Goal: Task Accomplishment & Management: Manage account settings

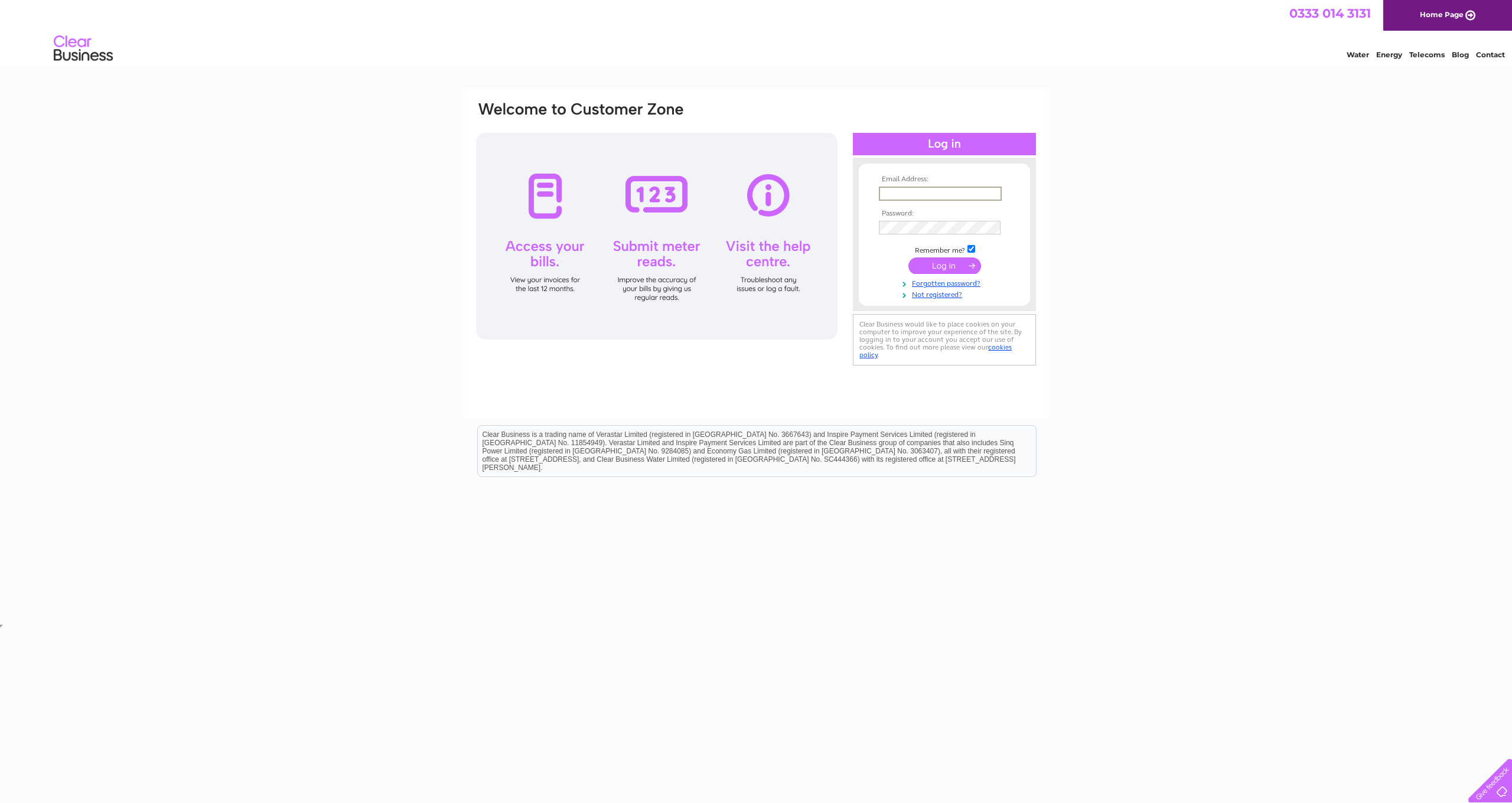
type input "info@eastviewridingcentre.uk"
click at [954, 265] on input "submit" at bounding box center [945, 265] width 73 height 17
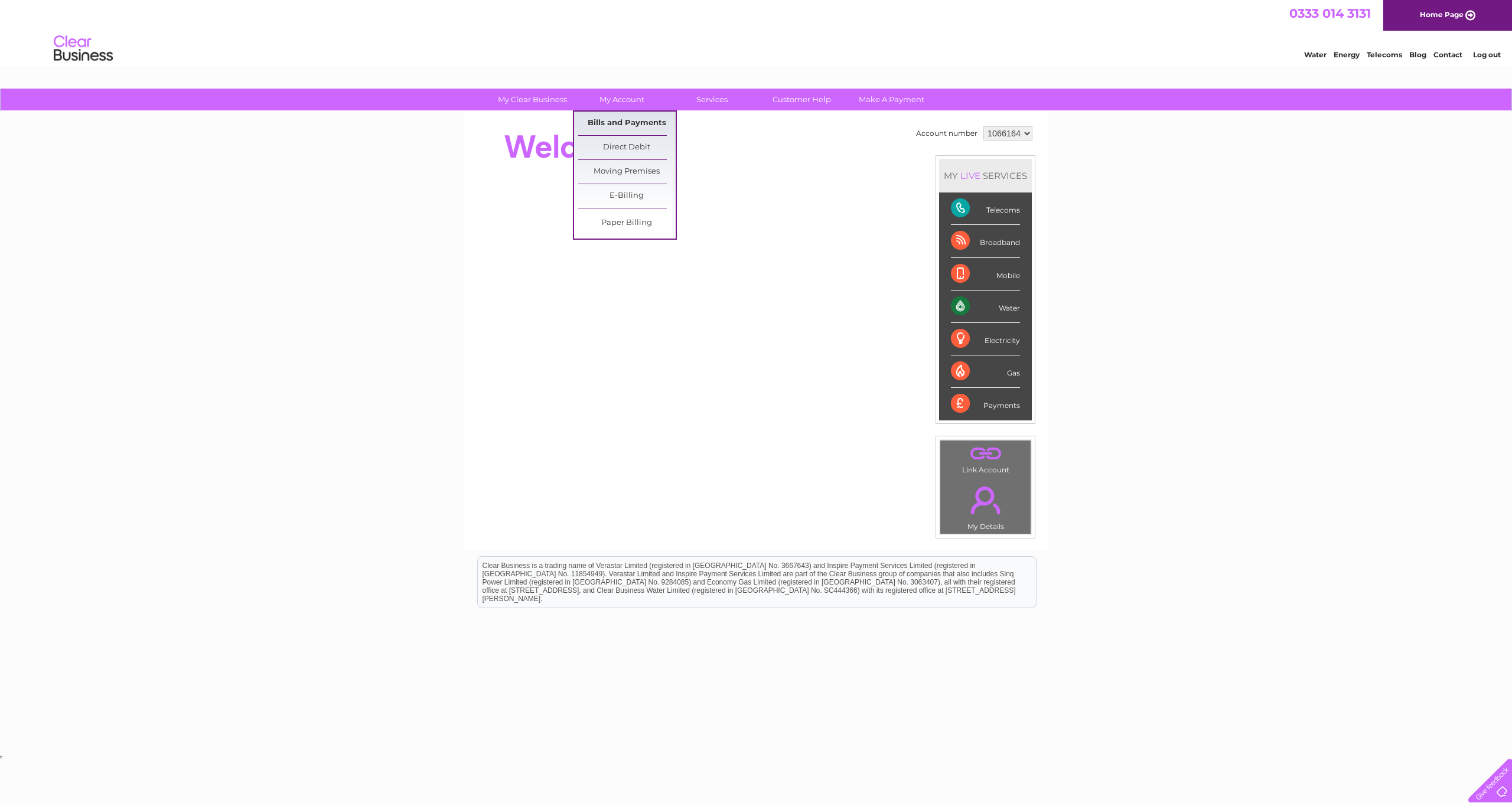
click at [607, 122] on link "Bills and Payments" at bounding box center [627, 123] width 97 height 23
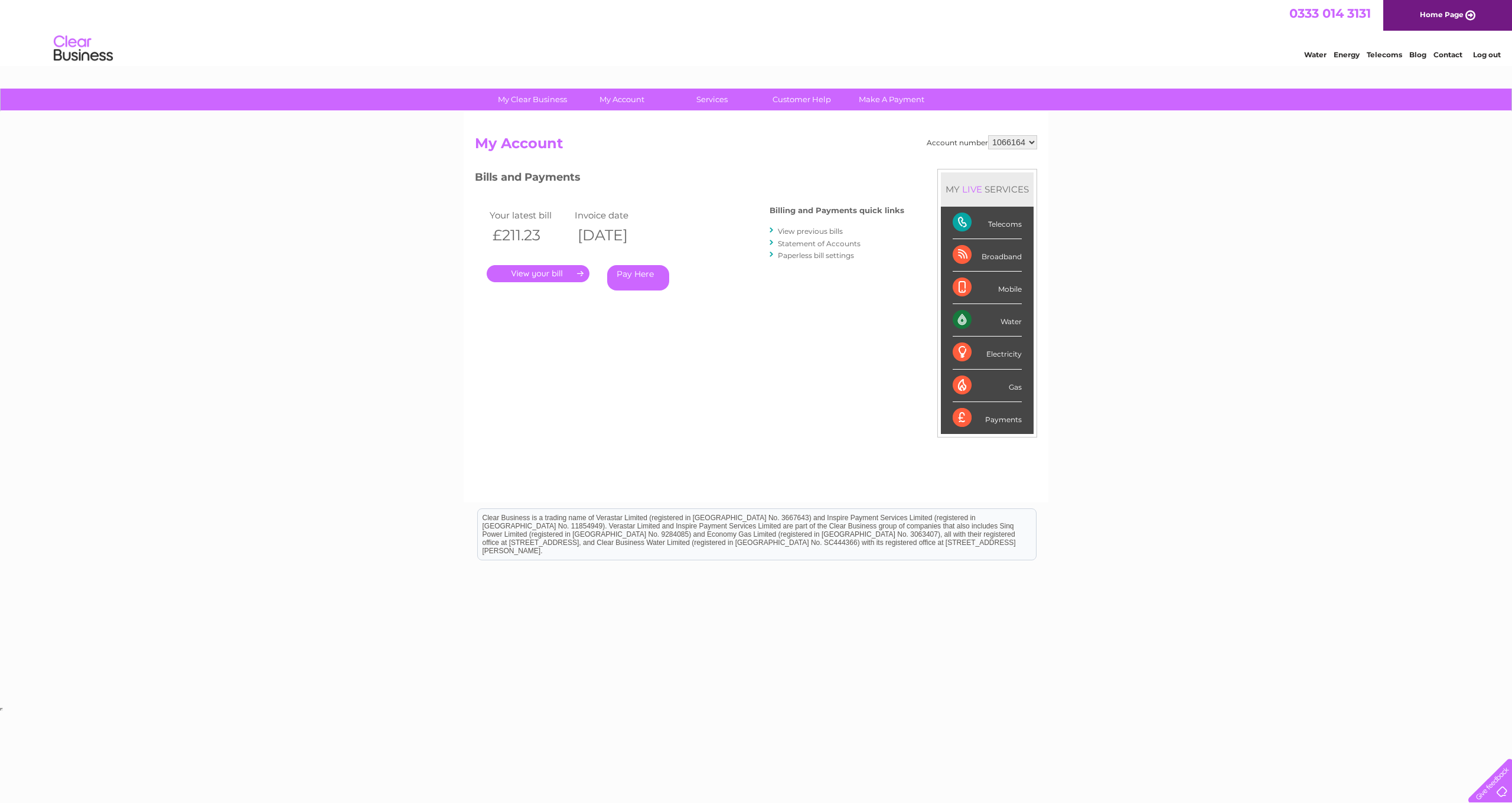
click at [558, 276] on link "." at bounding box center [538, 274] width 103 height 17
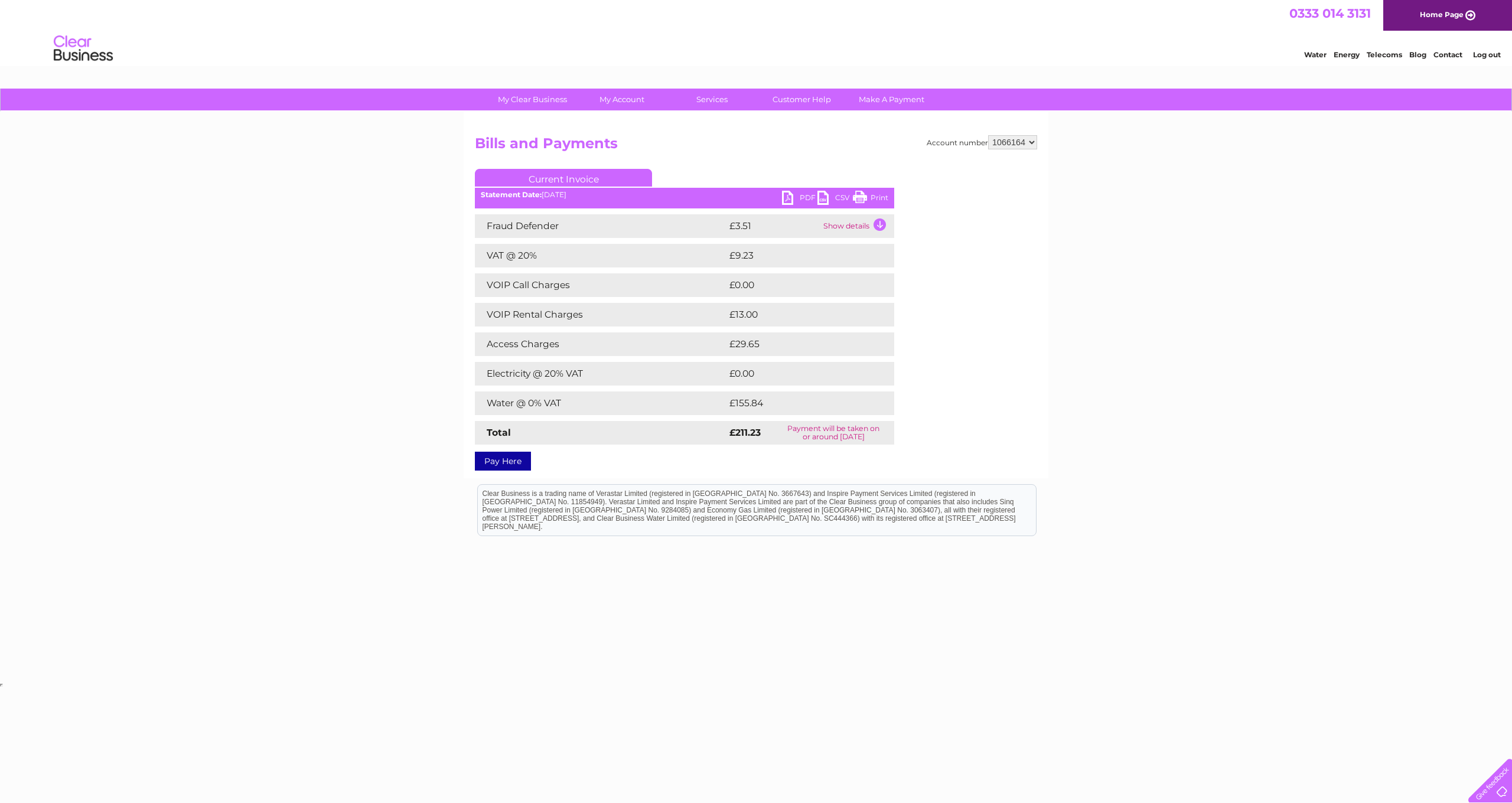
click at [787, 199] on link "PDF" at bounding box center [799, 199] width 36 height 17
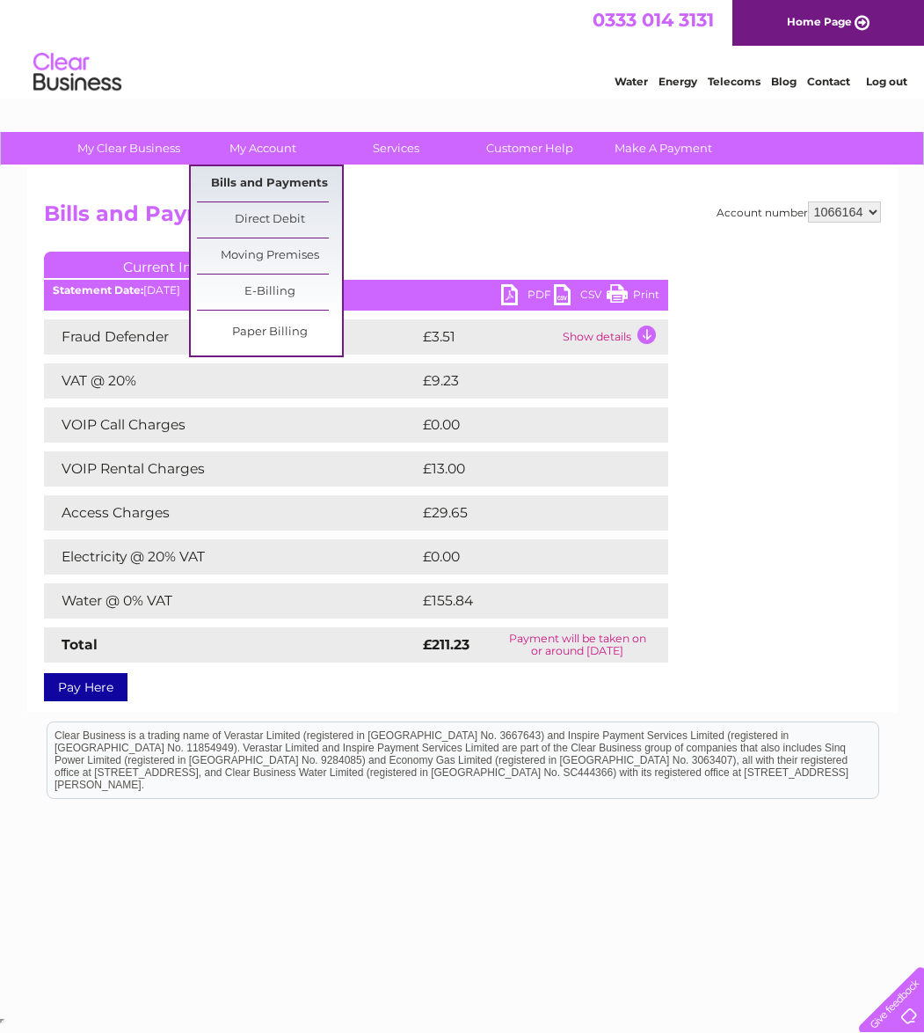
click at [252, 176] on link "Bills and Payments" at bounding box center [269, 183] width 145 height 35
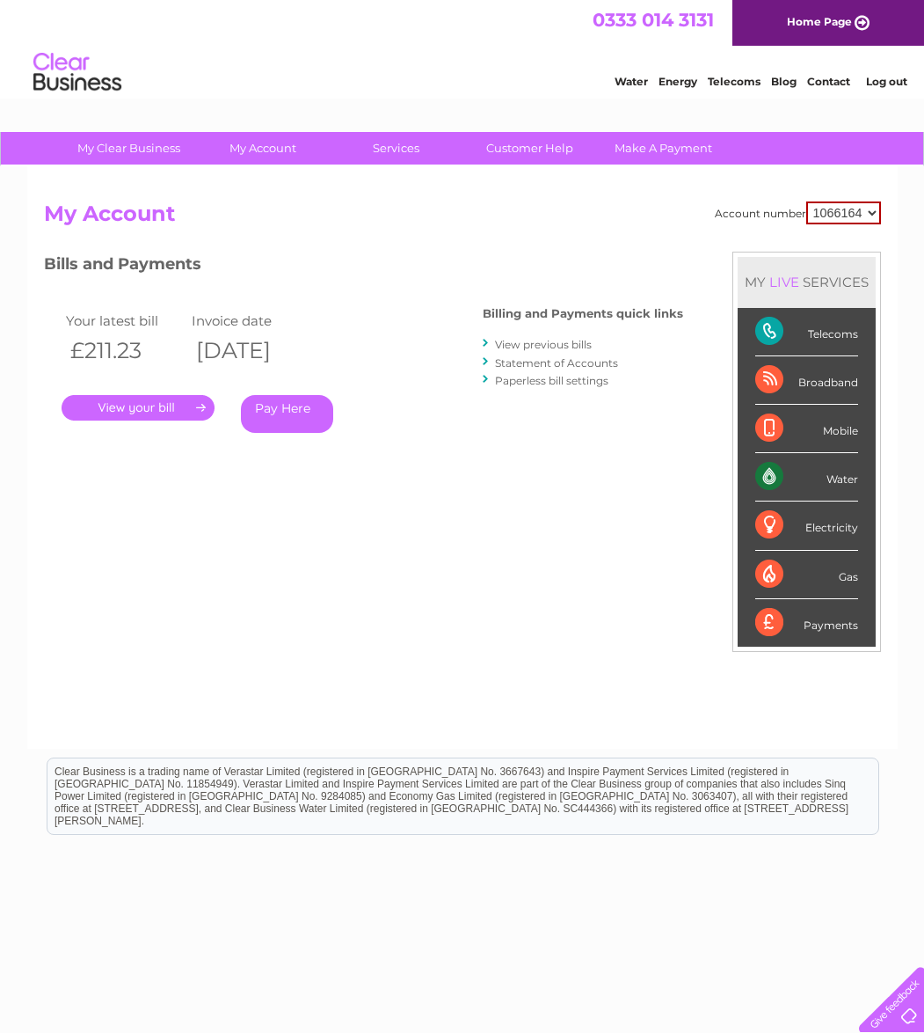
click at [541, 340] on link "View previous bills" at bounding box center [543, 344] width 97 height 13
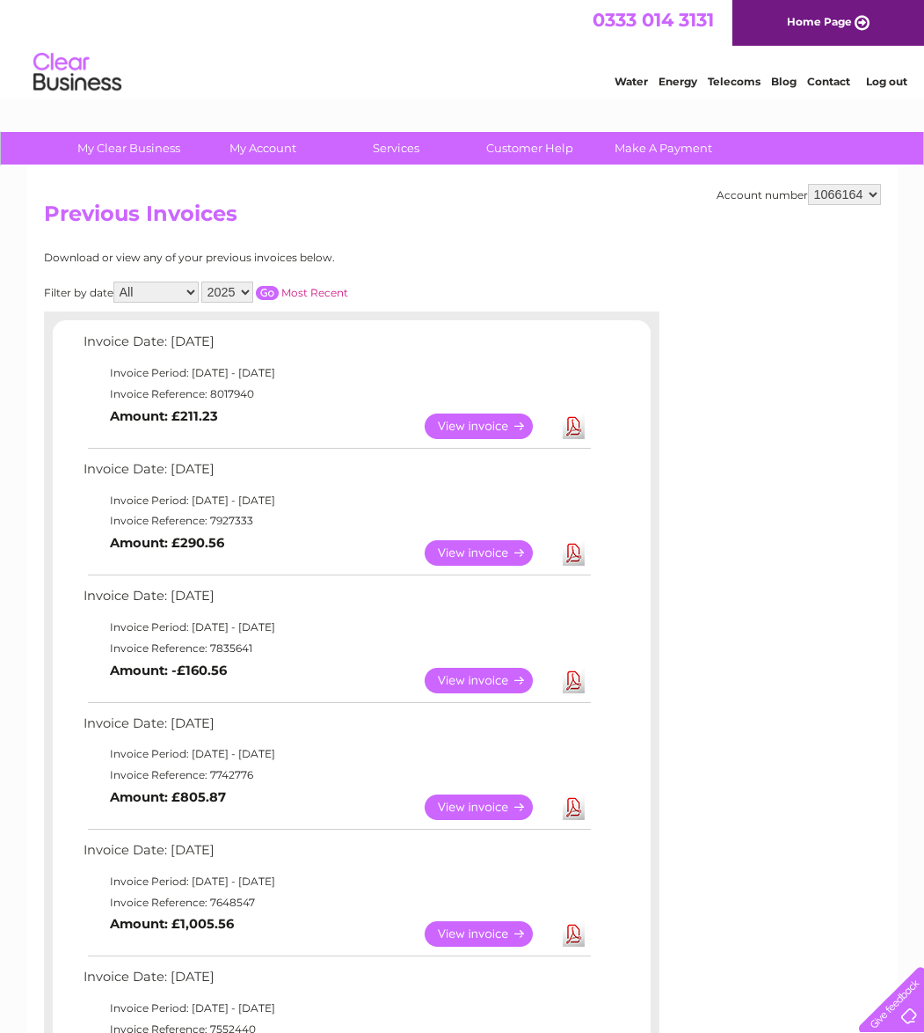
click at [509, 543] on link "View" at bounding box center [489, 553] width 129 height 26
